Goal: Navigation & Orientation: Find specific page/section

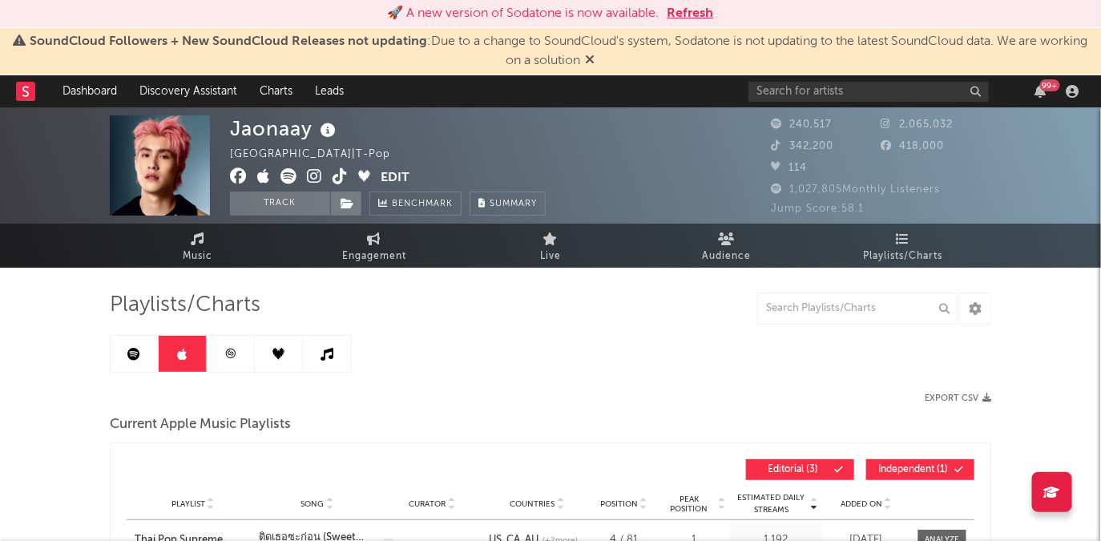
click at [706, 11] on button "Refresh" at bounding box center [691, 13] width 46 height 19
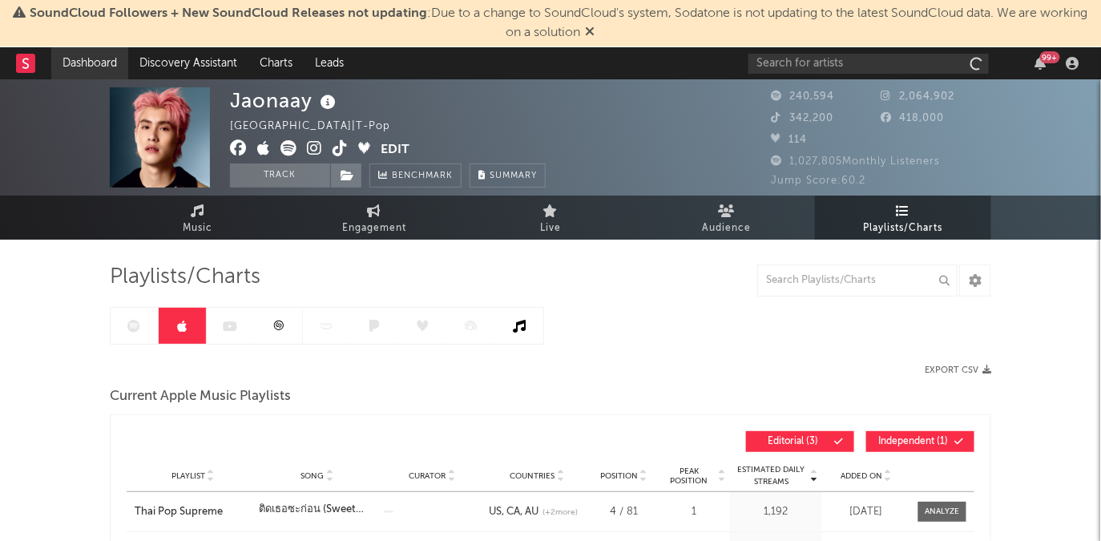
click at [83, 64] on link "Dashboard" at bounding box center [89, 63] width 77 height 32
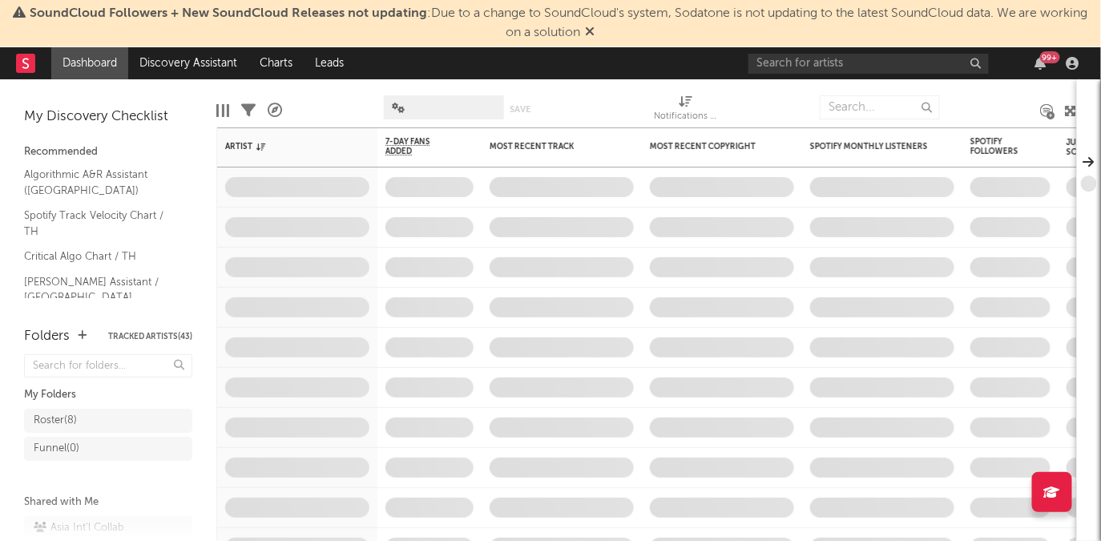
click at [595, 26] on icon at bounding box center [591, 31] width 10 height 13
